Goal: Information Seeking & Learning: Learn about a topic

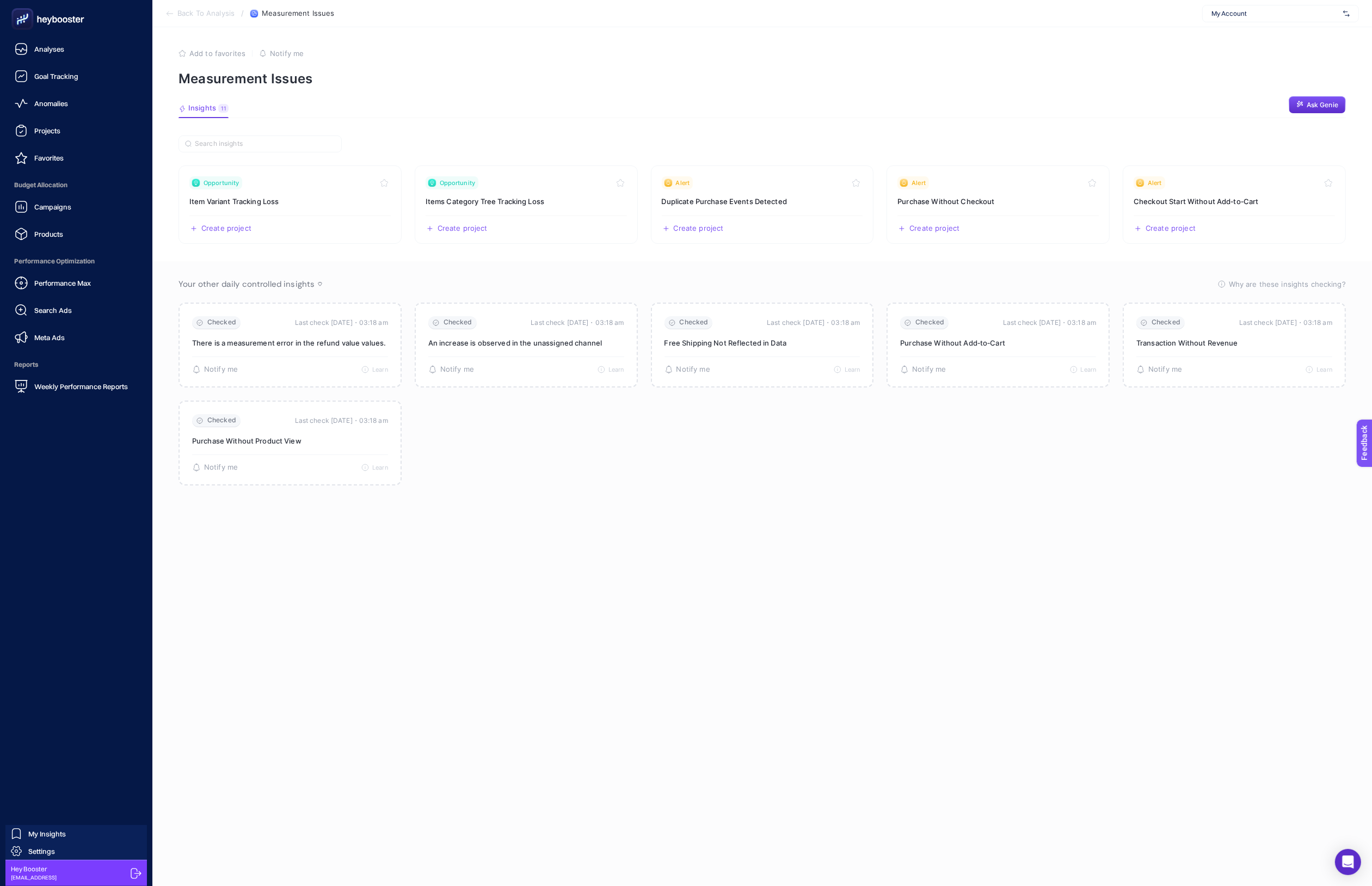
click at [36, 50] on span "Analyses" at bounding box center [49, 49] width 30 height 8
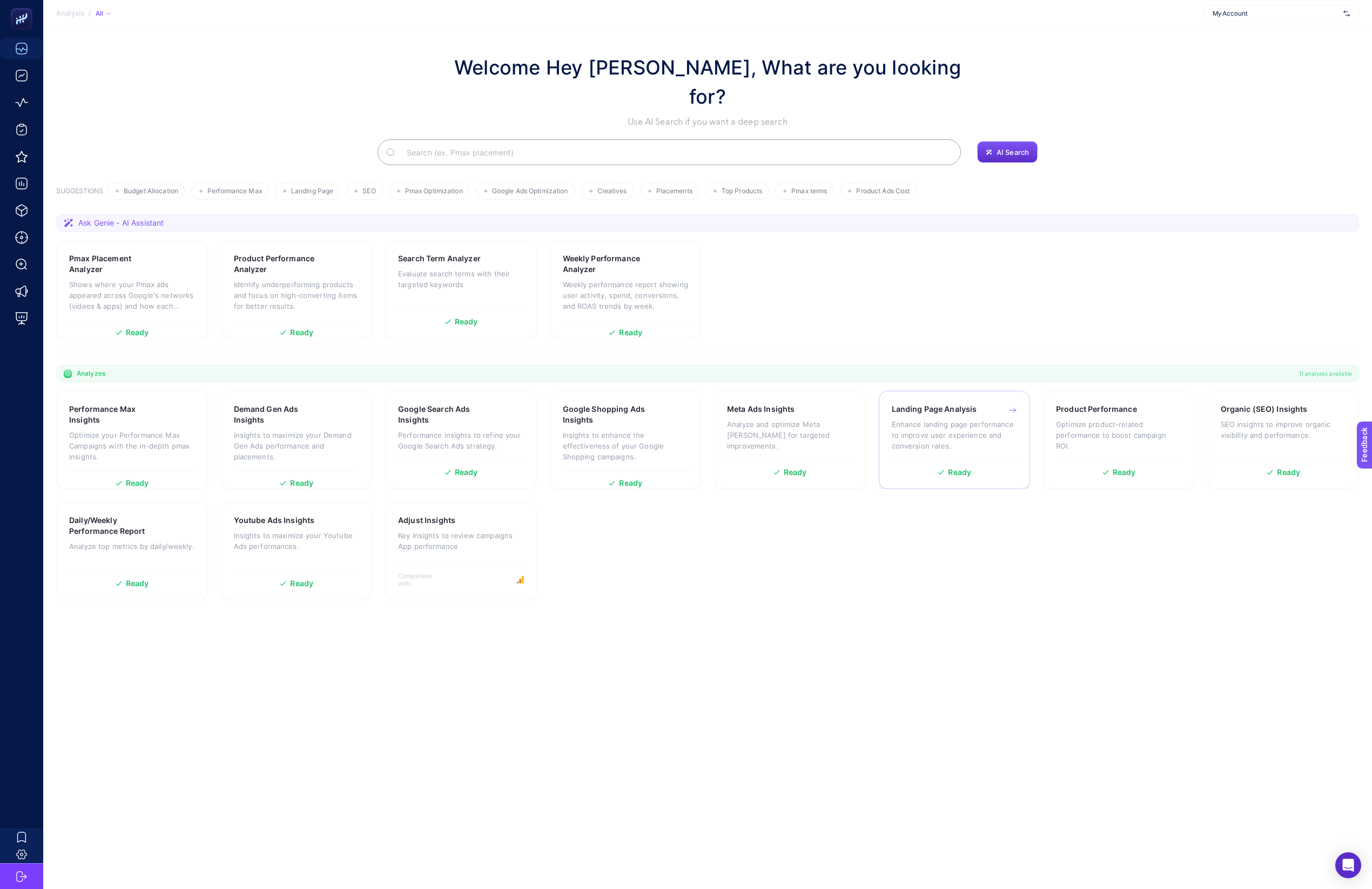
click at [921, 419] on p "Enhance landing page performance to improve user experience and conversion rate…" at bounding box center [955, 435] width 126 height 32
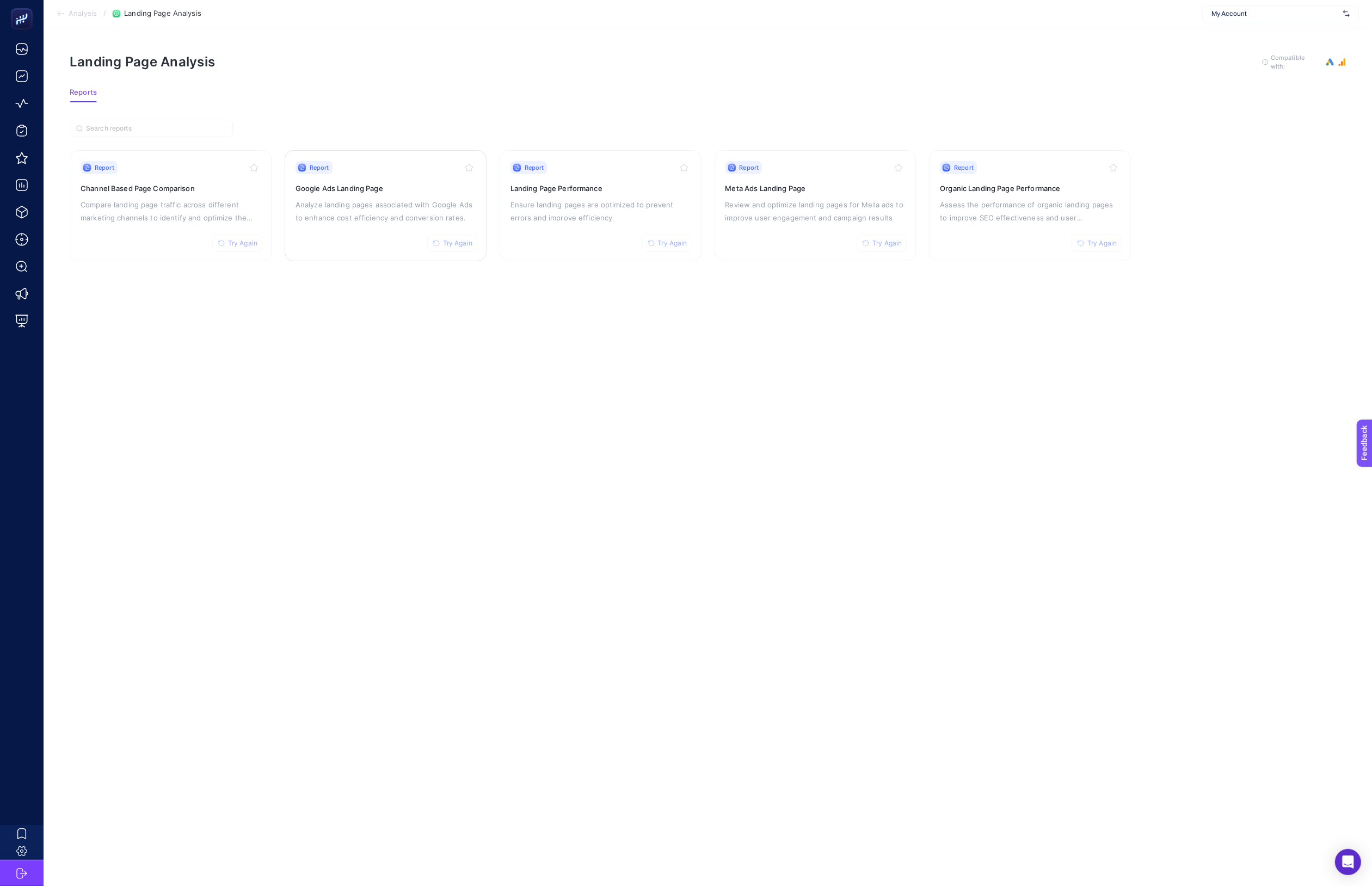
click at [405, 198] on p "Analyze landing pages associated with Google Ads to enhance cost efficiency and…" at bounding box center [385, 211] width 180 height 26
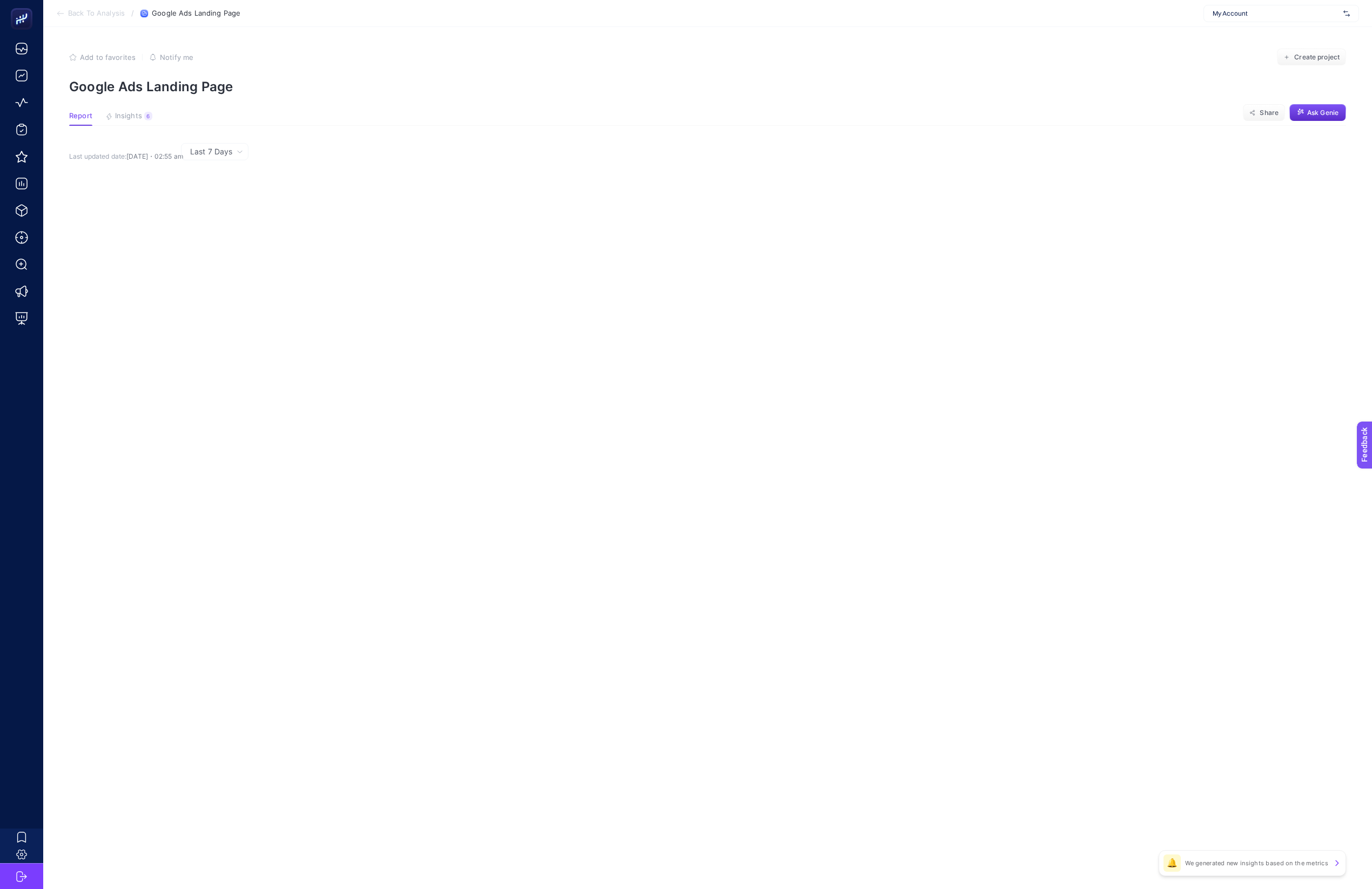
click at [453, 146] on div "Last 7 Days" at bounding box center [705, 151] width 1273 height 17
click at [465, 117] on section "Report Insights 6 We generated new insights based on the metrics Share Ask Genie" at bounding box center [707, 119] width 1276 height 14
click at [136, 116] on span "Insights" at bounding box center [129, 116] width 27 height 8
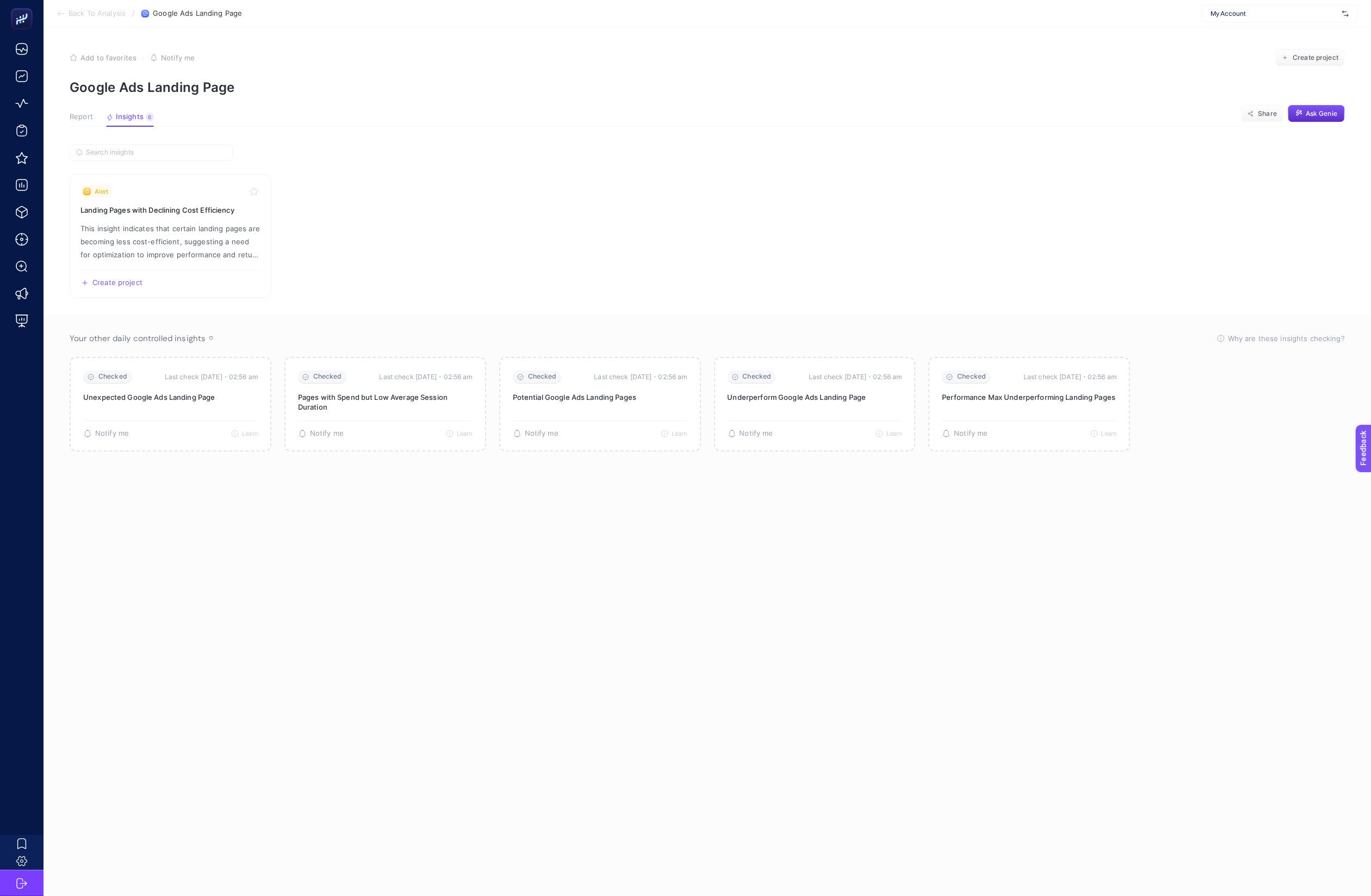
click at [83, 123] on button "Report" at bounding box center [81, 120] width 23 height 14
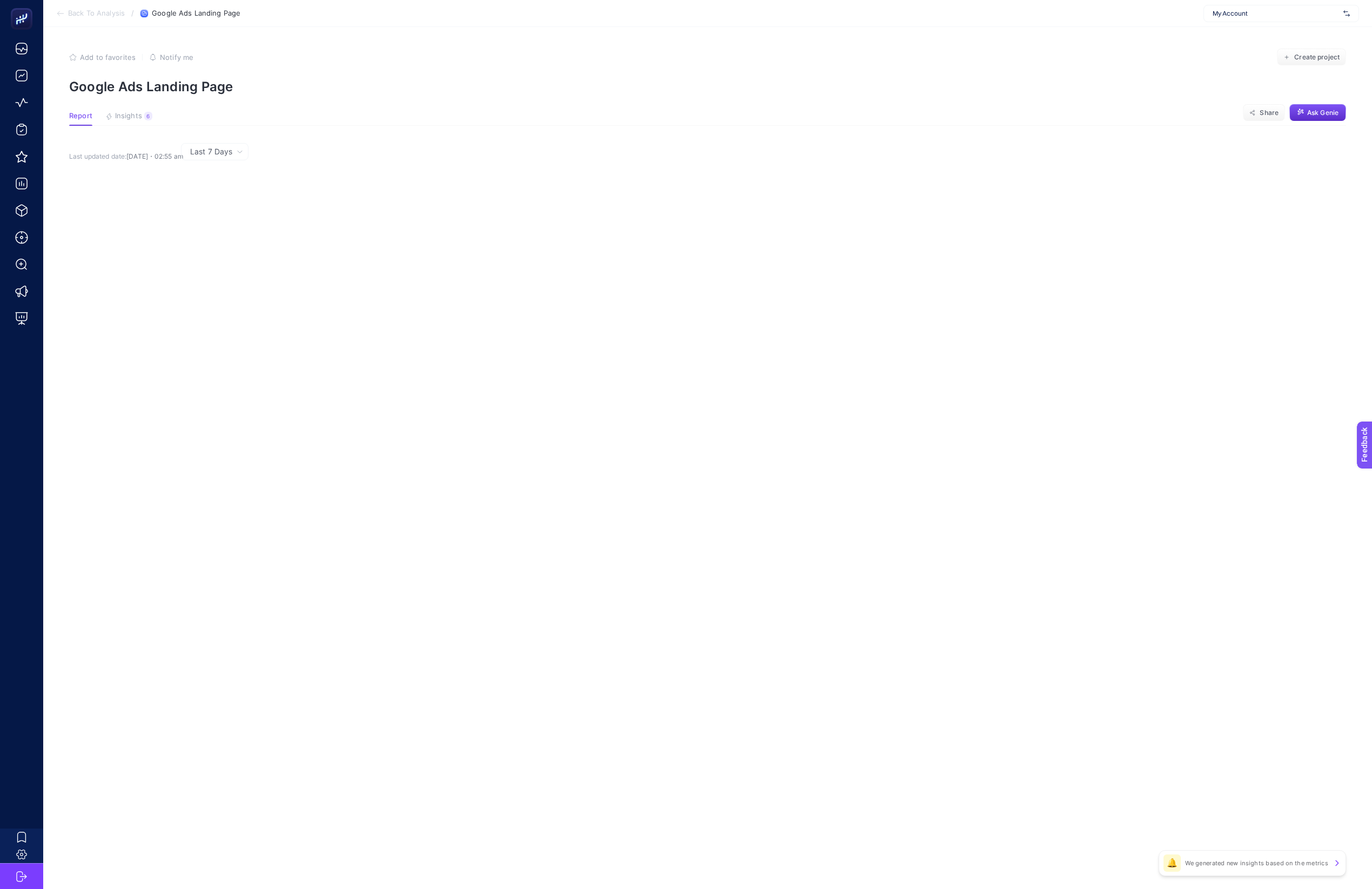
click at [425, 98] on article "Add to favorites false Notify me Create project Google Ads Landing Page Report …" at bounding box center [708, 458] width 1329 height 862
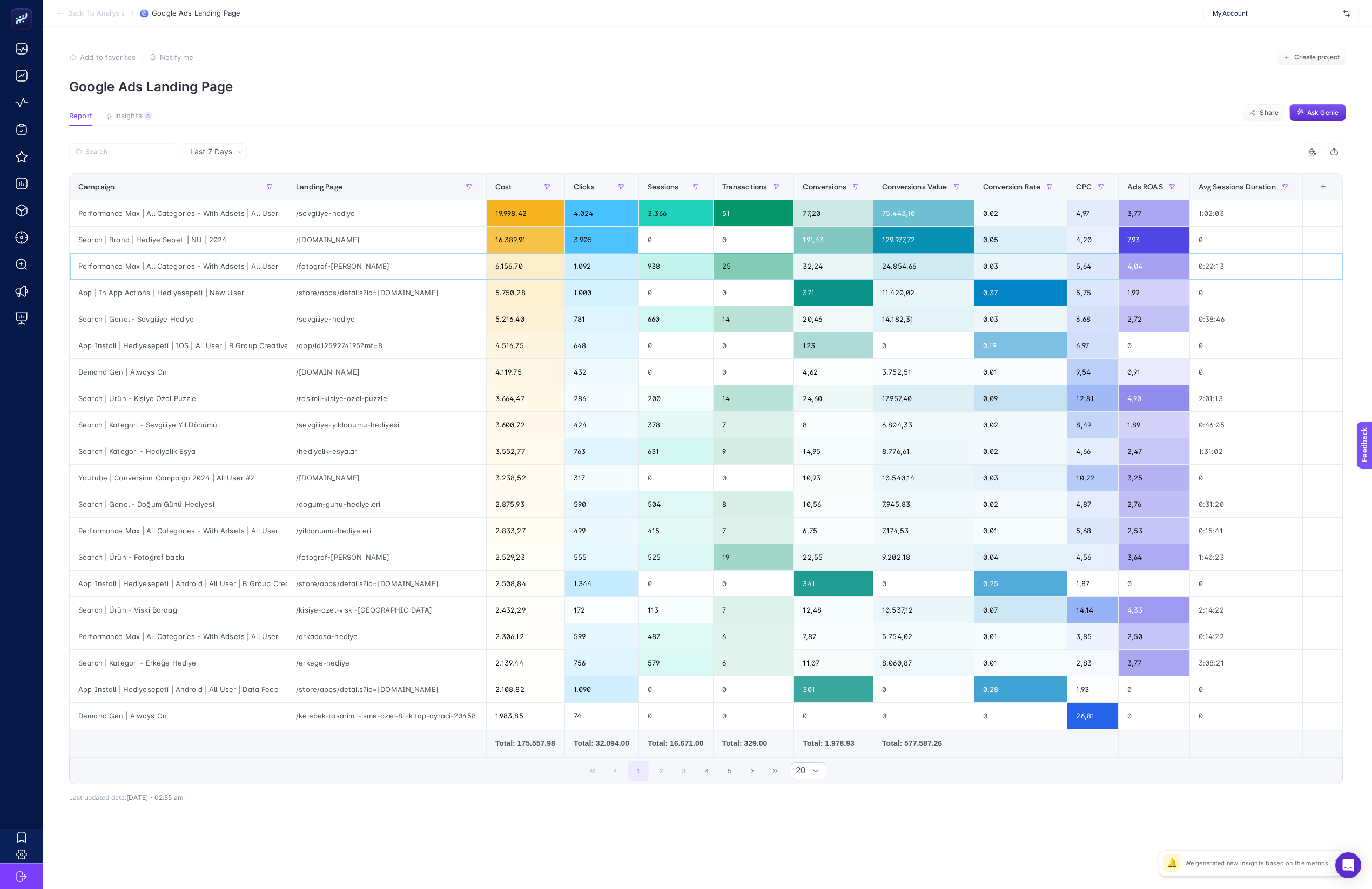
click at [86, 466] on tbody "Performance Max | All Categories - With Adsets | All User /sevgiliye-hediye 19.…" at bounding box center [706, 464] width 1273 height 529
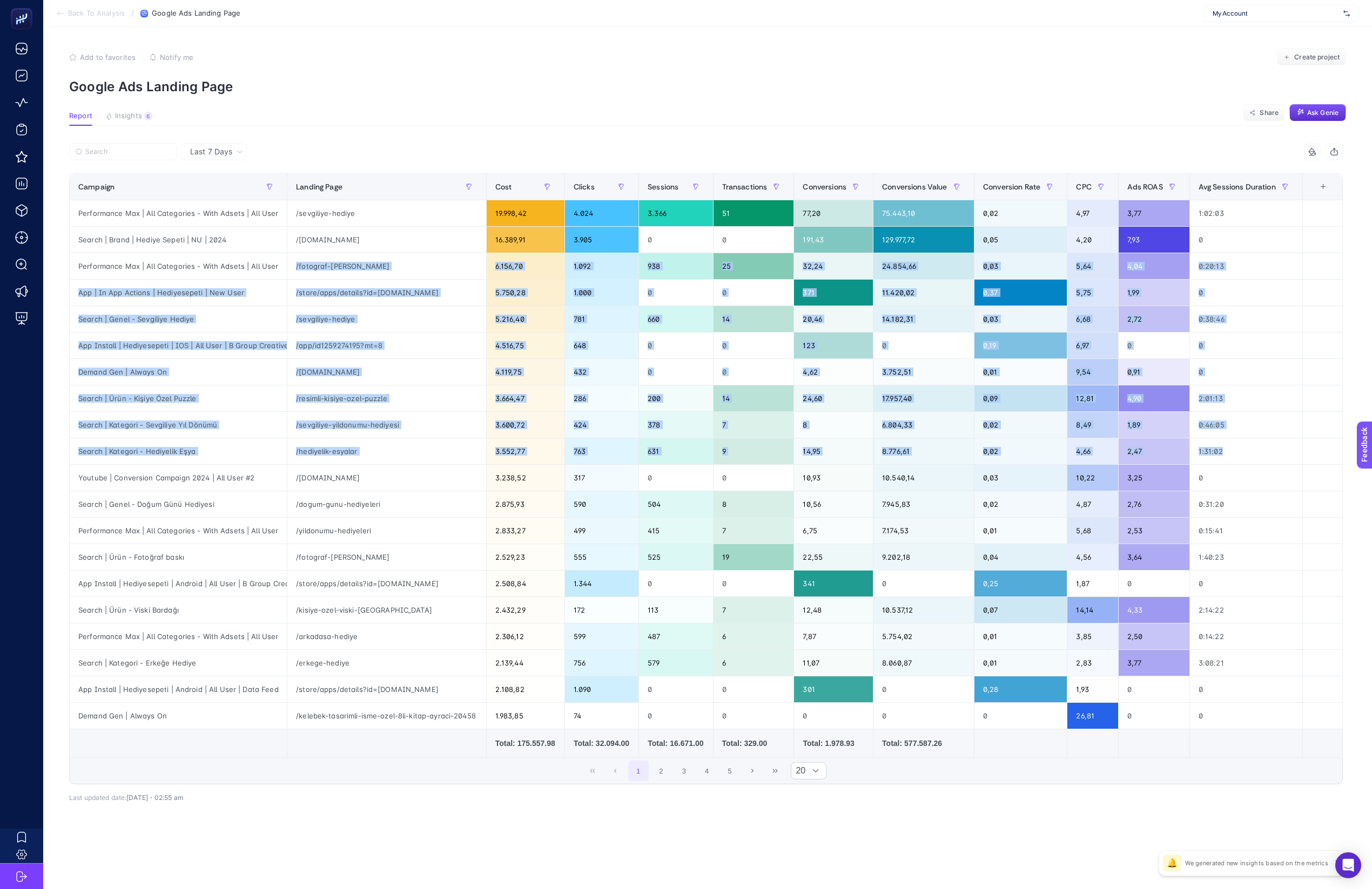
click at [284, 849] on div "Last 7 Days 9 items selected Campaign Landing Page Cost Clicks Sessions Transac…" at bounding box center [706, 496] width 1291 height 706
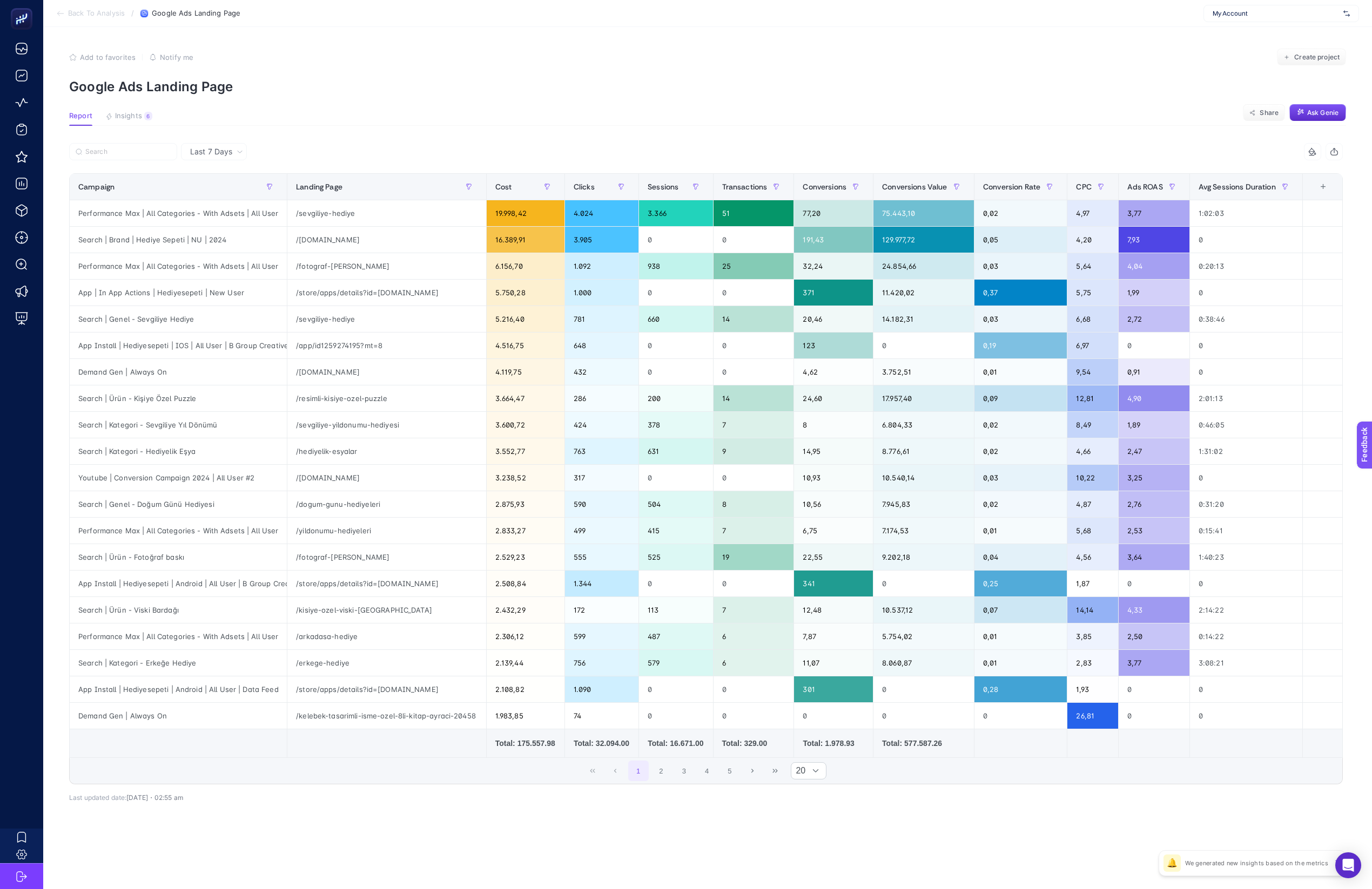
click at [1275, 17] on span "My Account" at bounding box center [1276, 13] width 126 height 8
type input "özdil"
click at [1305, 29] on div "Özdilekteyim" at bounding box center [1281, 36] width 154 height 17
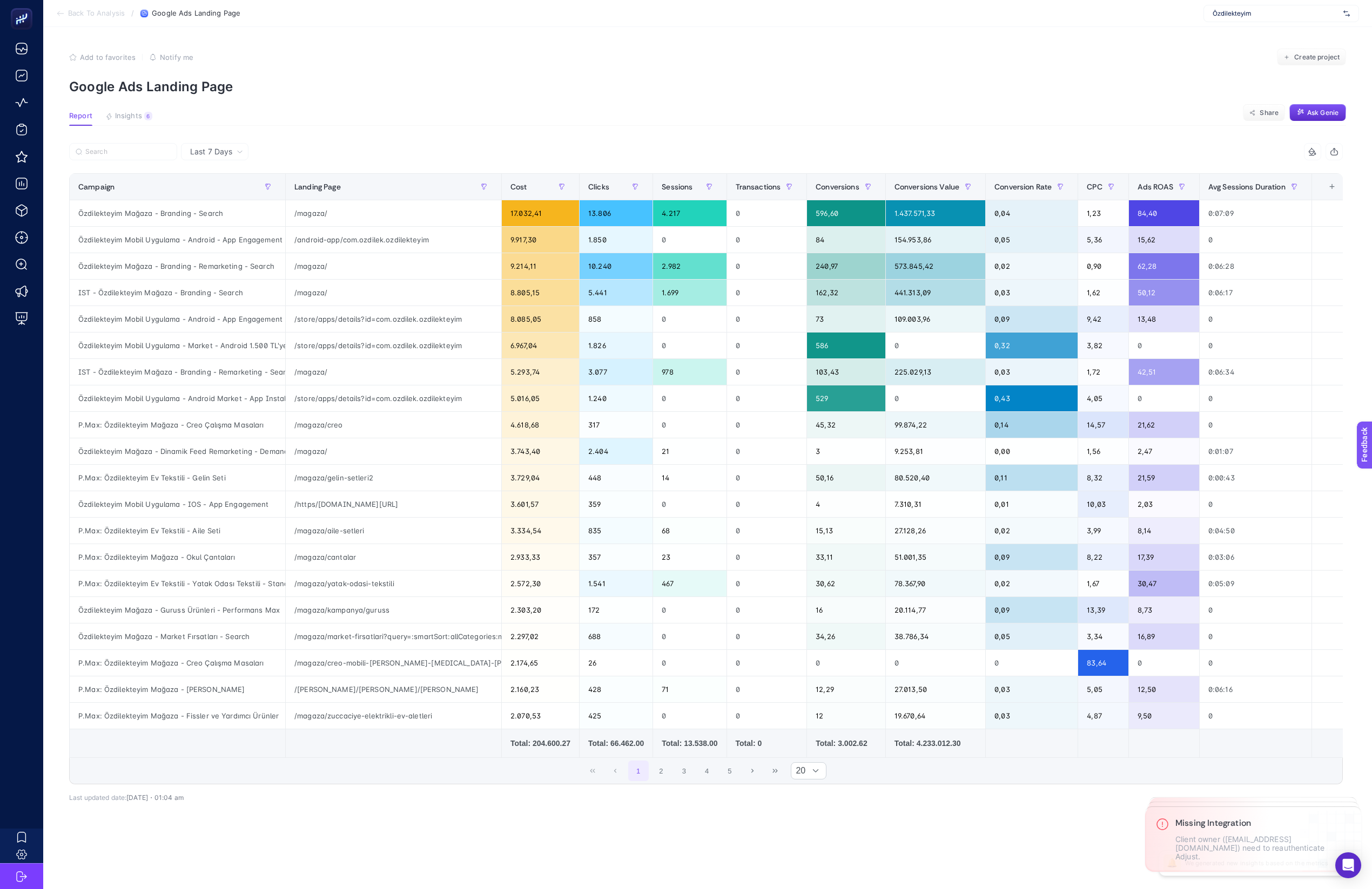
click at [143, 802] on span "[DATE]・01:04 am" at bounding box center [154, 798] width 57 height 8
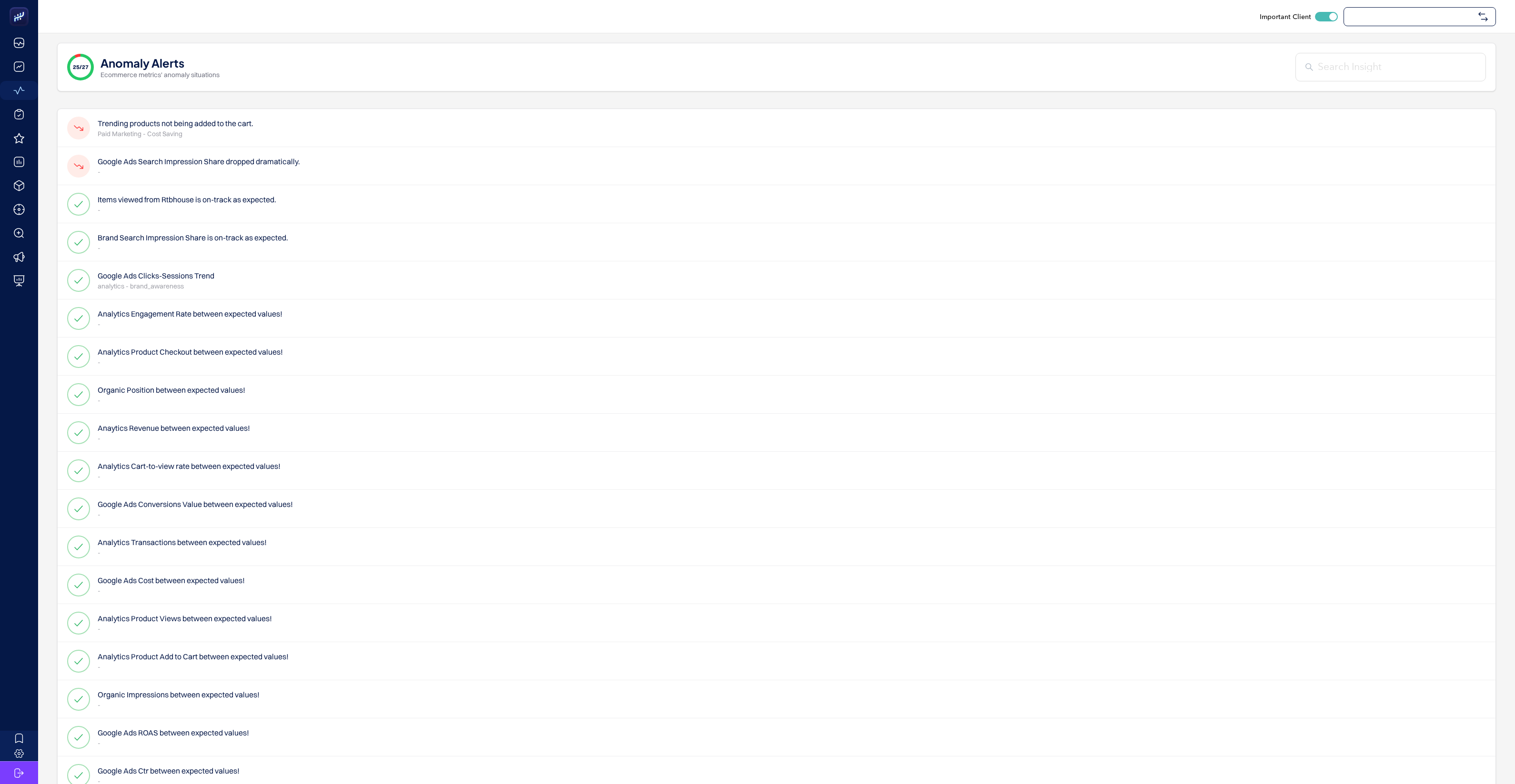
checkbox input "true"
